Goal: Information Seeking & Learning: Learn about a topic

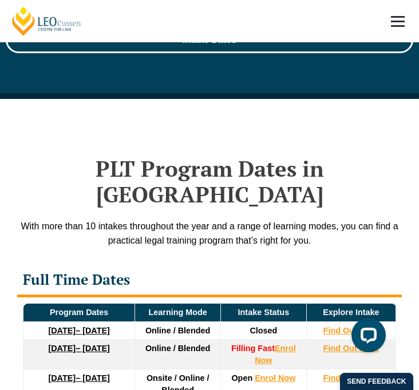
scroll to position [2256, 0]
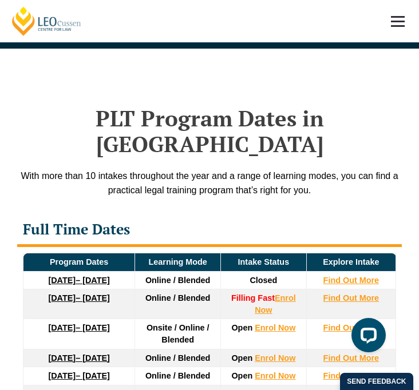
click at [102, 214] on div "Full Time Dates" at bounding box center [209, 230] width 384 height 33
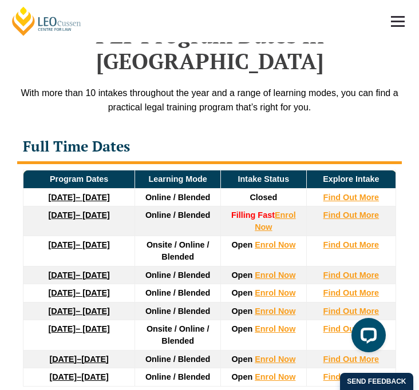
scroll to position [2339, 0]
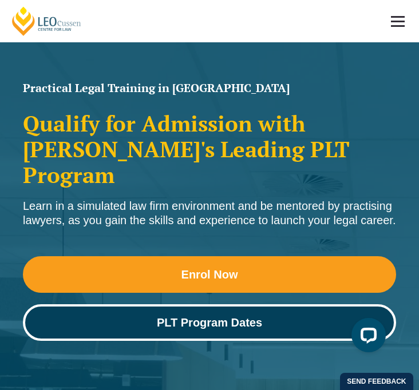
click at [185, 304] on link "PLT Program Dates" at bounding box center [209, 322] width 373 height 37
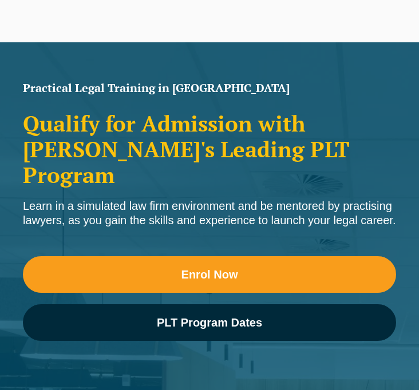
click at [177, 133] on h2 "Qualify for Admission with [PERSON_NAME]'s Leading PLT Program" at bounding box center [209, 149] width 373 height 77
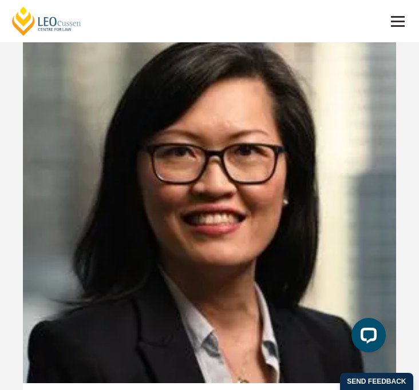
scroll to position [6438, 0]
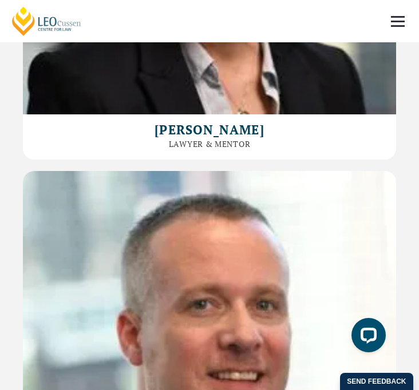
click at [396, 13] on link at bounding box center [397, 21] width 42 height 42
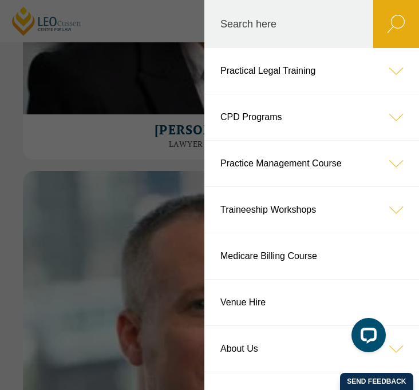
click at [264, 83] on link "Practical Legal Training" at bounding box center [311, 71] width 214 height 46
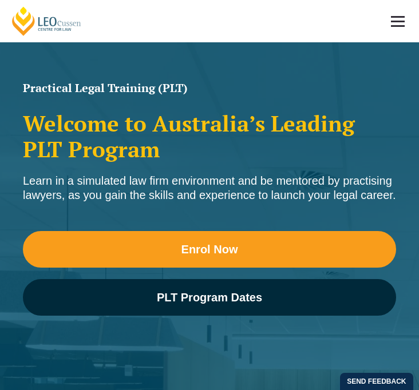
click at [395, 14] on link at bounding box center [397, 21] width 42 height 42
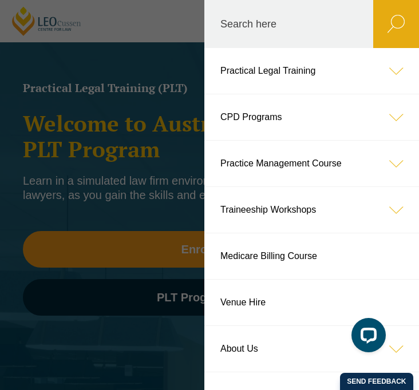
click at [397, 75] on icon at bounding box center [396, 71] width 46 height 46
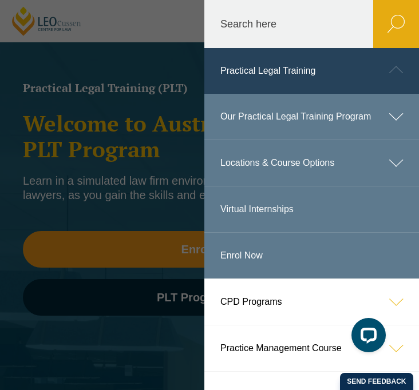
click at [398, 117] on icon at bounding box center [396, 117] width 46 height 46
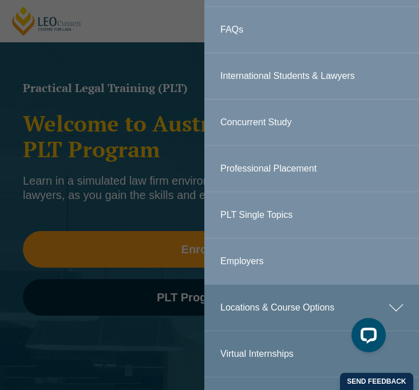
scroll to position [274, 0]
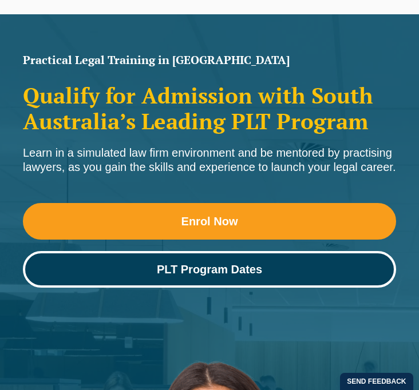
click at [169, 274] on link "PLT Program Dates" at bounding box center [209, 269] width 373 height 37
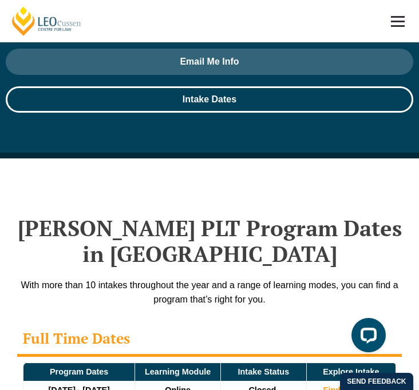
scroll to position [2088, 0]
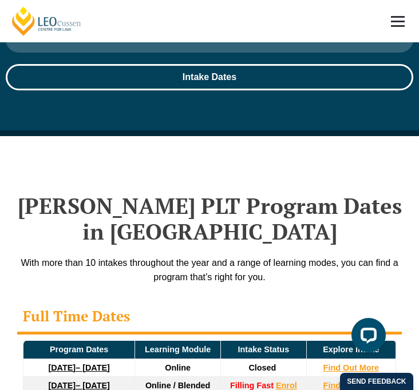
scroll to position [28, 0]
